Goal: Transaction & Acquisition: Purchase product/service

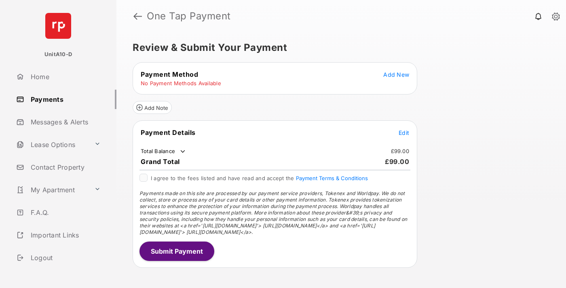
click at [396, 74] on span "Add New" at bounding box center [396, 74] width 26 height 7
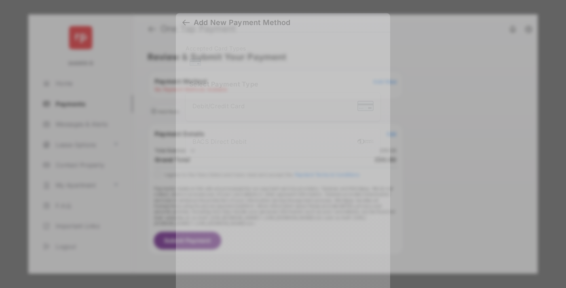
click at [281, 141] on div "BACS Direct Debit" at bounding box center [282, 142] width 181 height 15
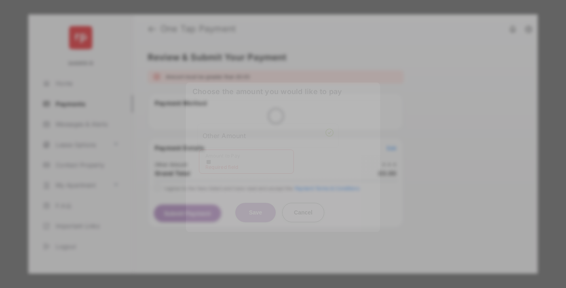
type input "**"
click at [255, 203] on button "Save" at bounding box center [255, 212] width 40 height 19
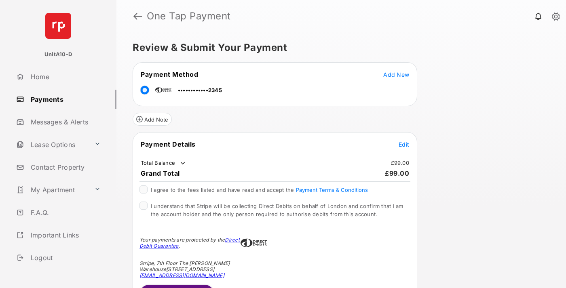
click at [404, 144] on span "Edit" at bounding box center [403, 144] width 11 height 7
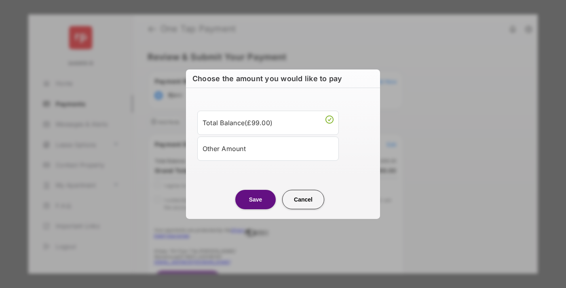
click at [255, 199] on button "Save" at bounding box center [255, 198] width 40 height 19
